Goal: Navigation & Orientation: Find specific page/section

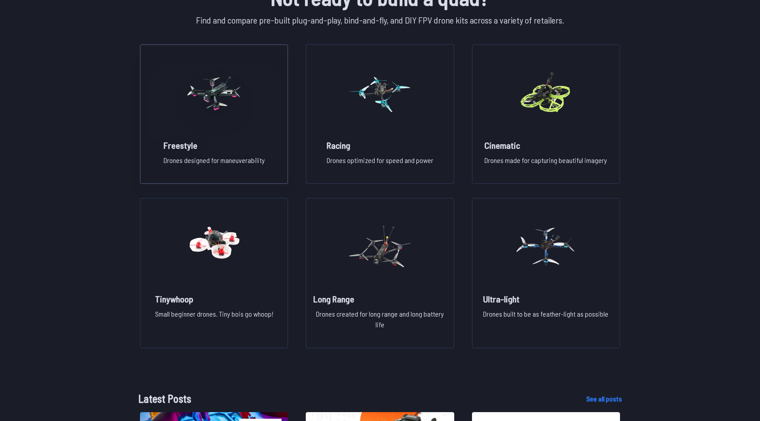
scroll to position [658, 0]
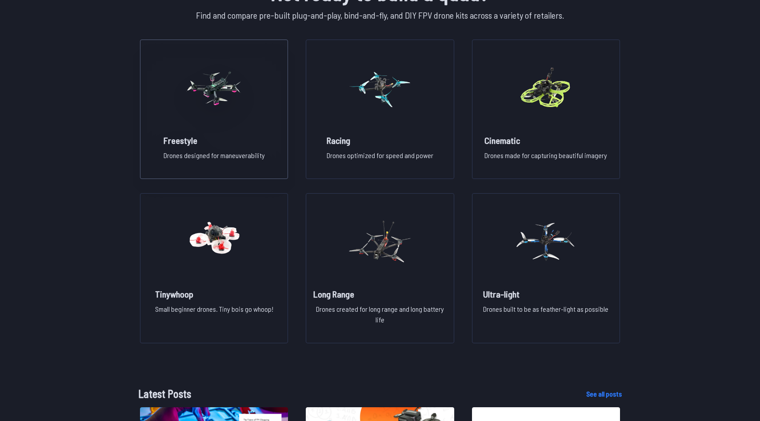
click at [228, 93] on img at bounding box center [214, 88] width 64 height 78
